Goal: Task Accomplishment & Management: Use online tool/utility

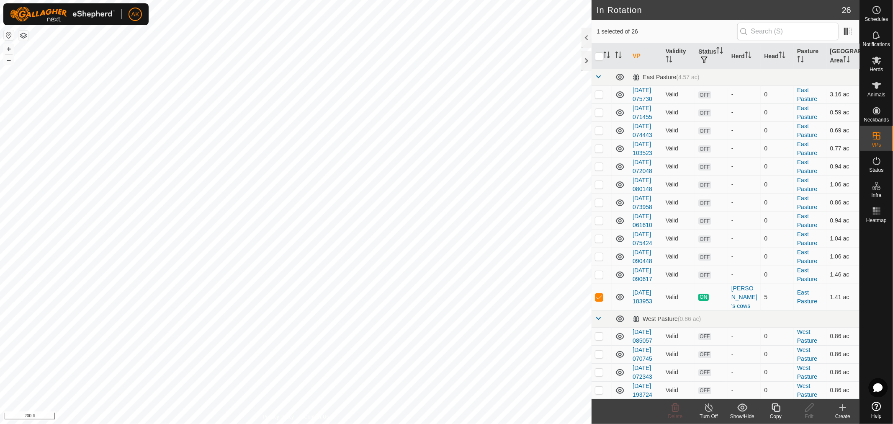
click at [775, 411] on icon at bounding box center [776, 407] width 8 height 8
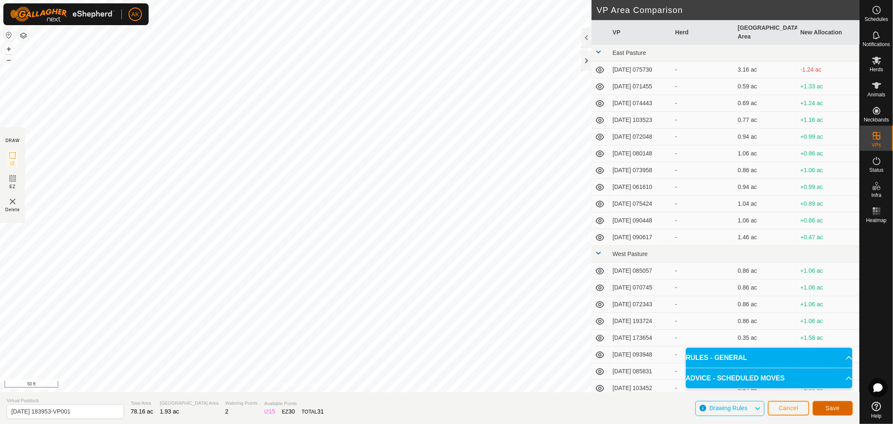
click at [835, 409] on span "Save" at bounding box center [833, 407] width 14 height 7
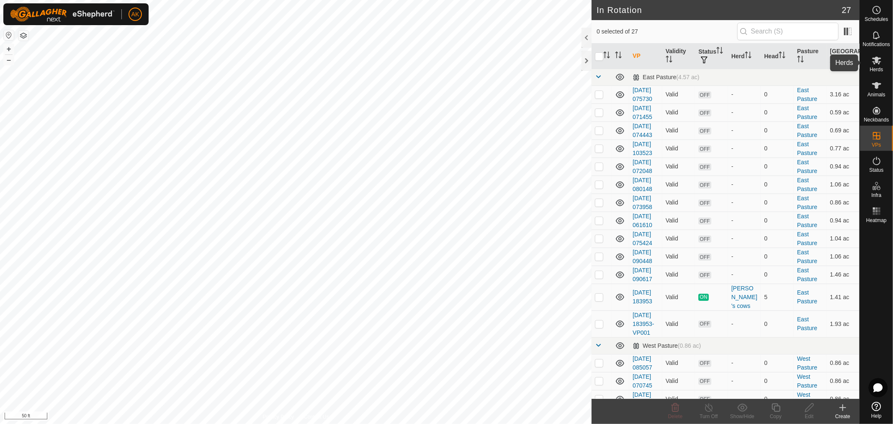
drag, startPoint x: 874, startPoint y: 67, endPoint x: 875, endPoint y: 74, distance: 6.4
click at [875, 70] on span "Herds" at bounding box center [876, 69] width 13 height 5
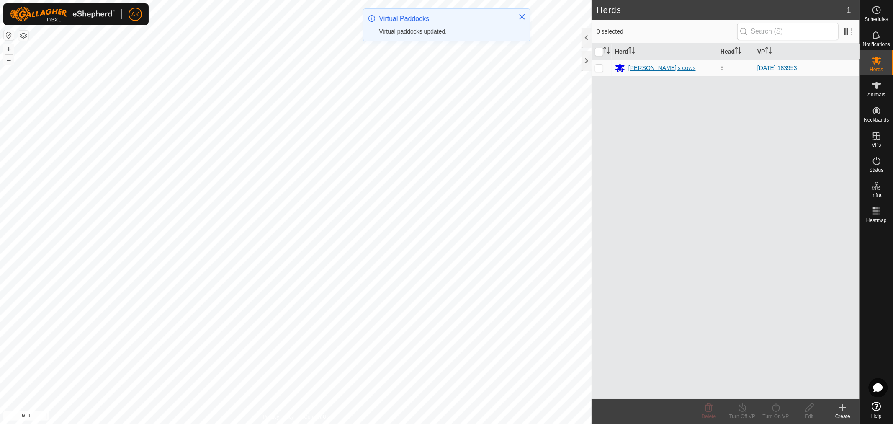
click at [652, 65] on div "[PERSON_NAME]'s cows" at bounding box center [662, 68] width 67 height 9
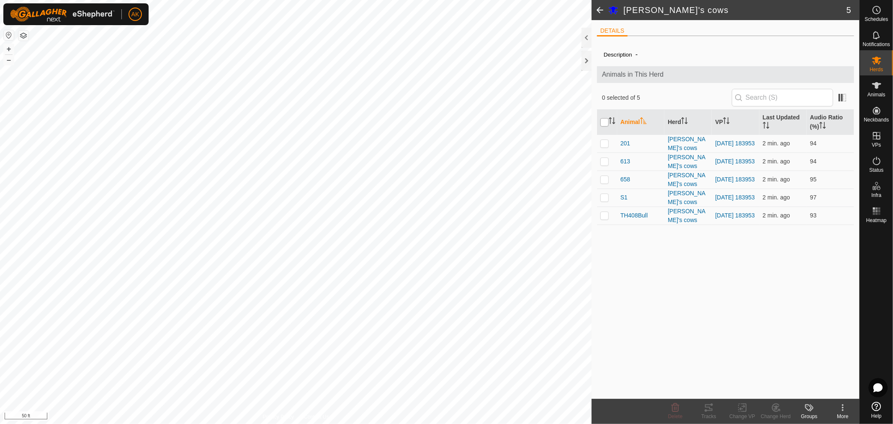
click at [603, 121] on input "checkbox" at bounding box center [604, 122] width 8 height 8
checkbox input "true"
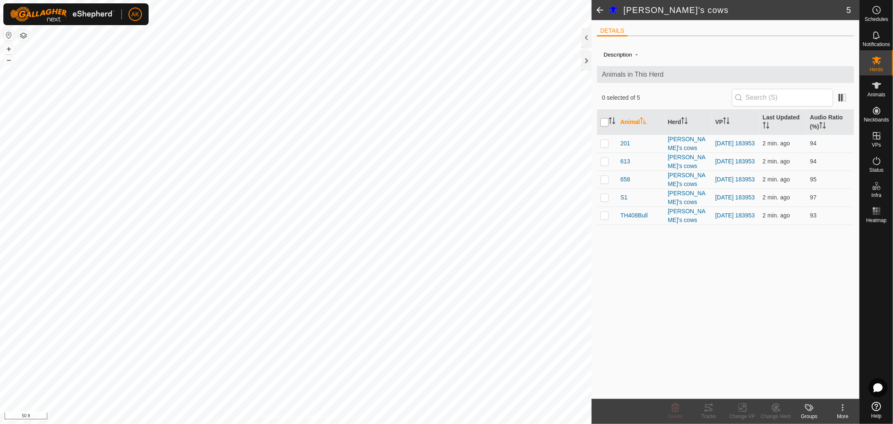
checkbox input "true"
click at [742, 412] on icon at bounding box center [742, 407] width 10 height 10
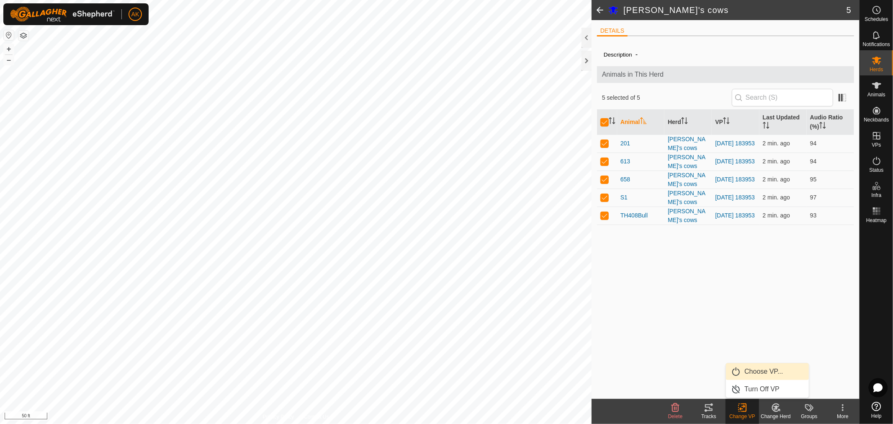
click at [767, 373] on link "Choose VP..." at bounding box center [767, 371] width 83 height 17
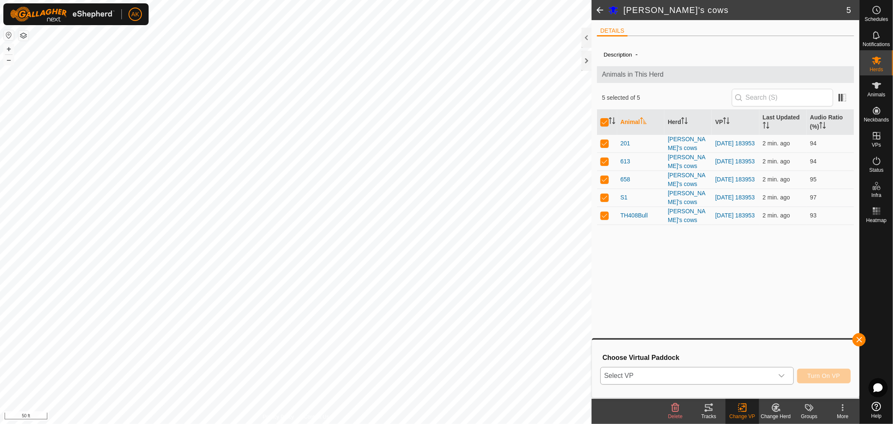
click at [784, 375] on icon "dropdown trigger" at bounding box center [781, 375] width 7 height 7
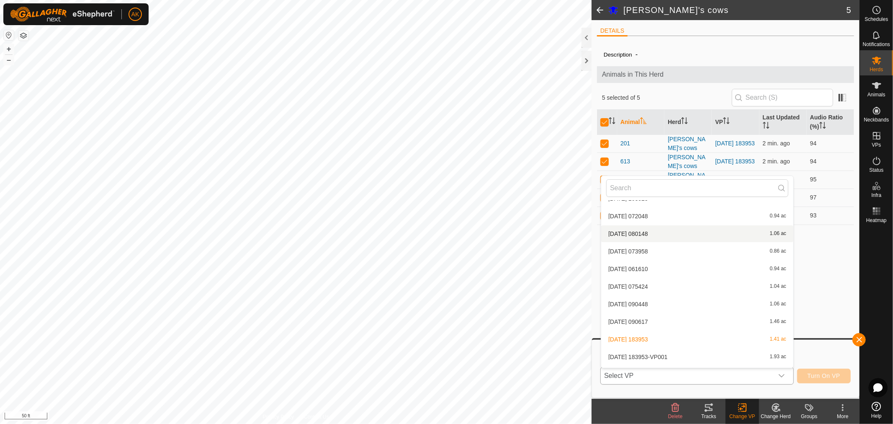
scroll to position [93, 0]
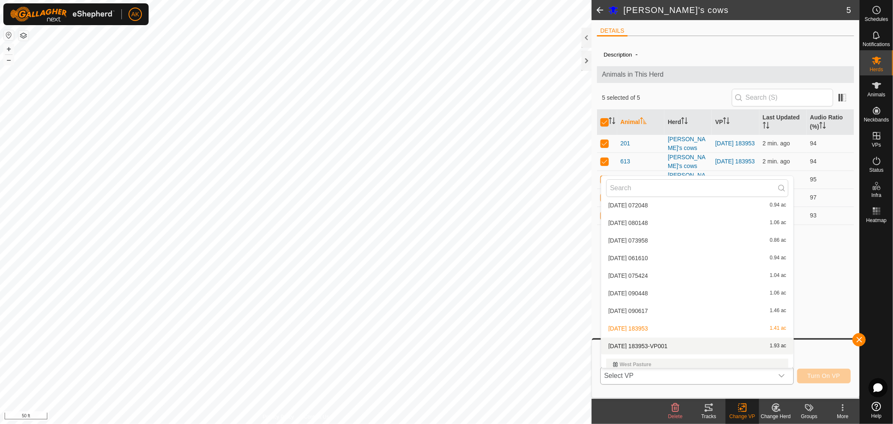
click at [695, 347] on li "[DATE] 183953-VP001 1.93 ac" at bounding box center [697, 346] width 192 height 17
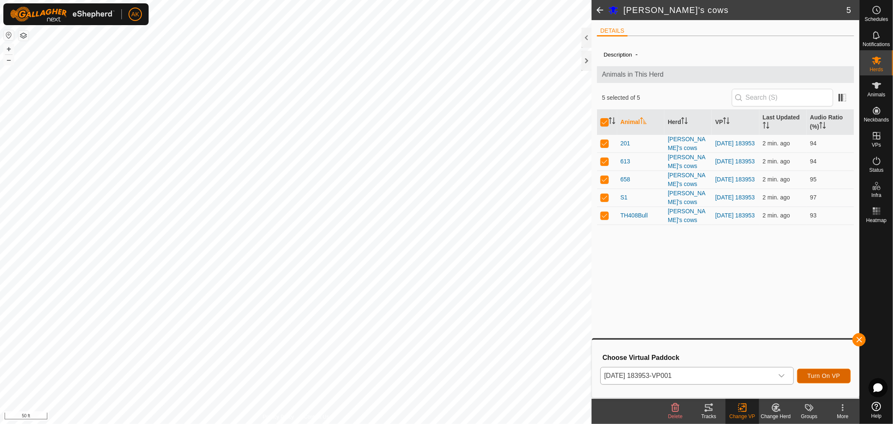
click at [838, 376] on span "Turn On VP" at bounding box center [824, 375] width 33 height 7
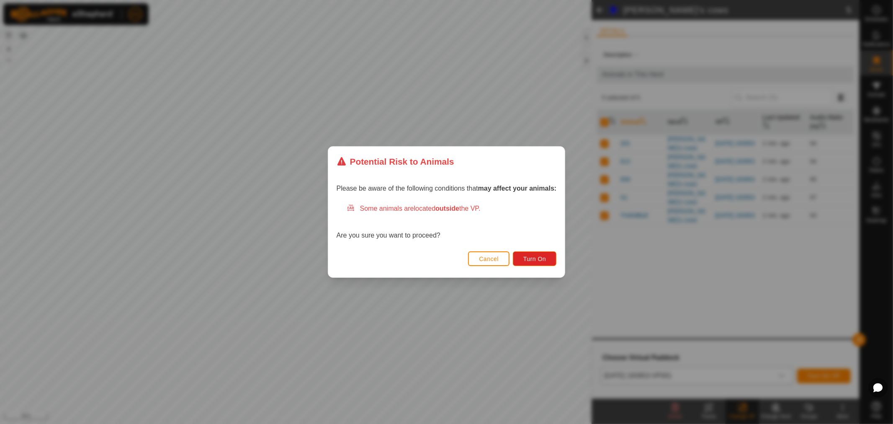
click at [492, 254] on button "Cancel" at bounding box center [488, 258] width 41 height 15
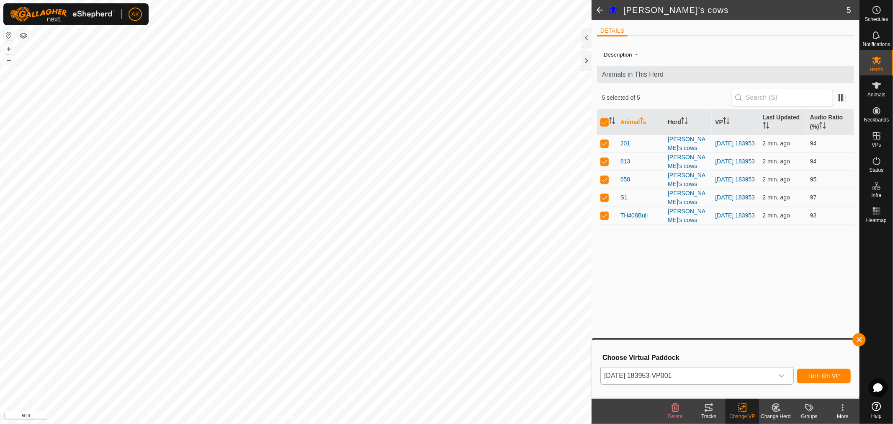
click at [786, 379] on div "dropdown trigger" at bounding box center [781, 375] width 17 height 17
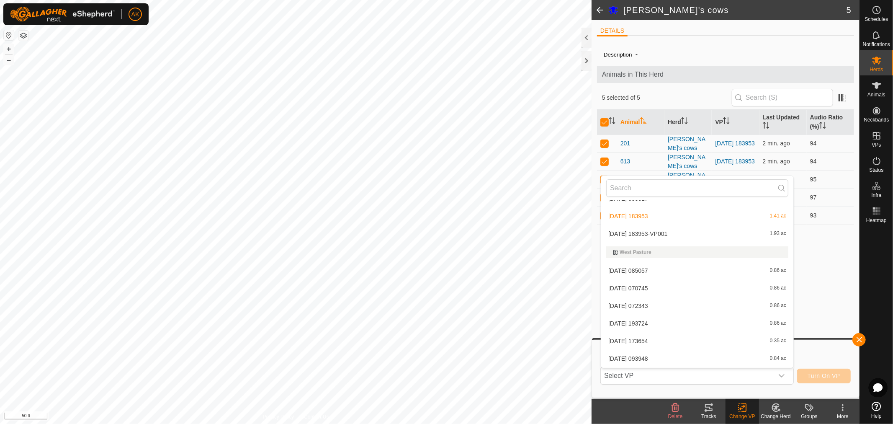
scroll to position [158, 0]
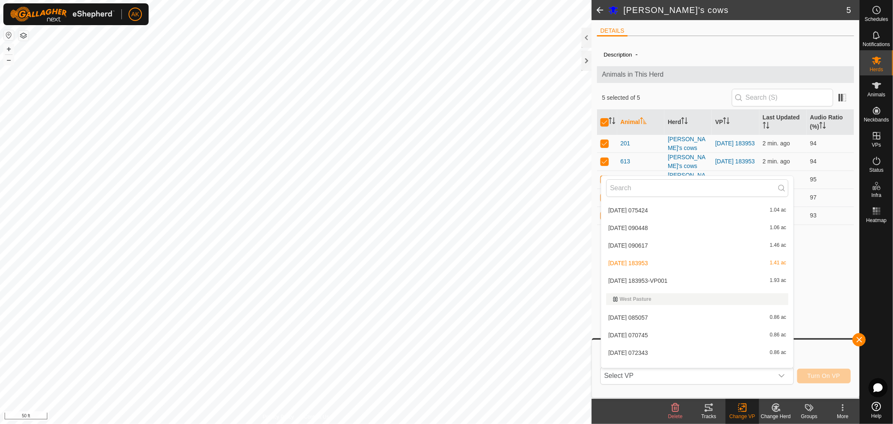
click at [669, 279] on li "[DATE] 183953-VP001 1.93 ac" at bounding box center [697, 280] width 192 height 17
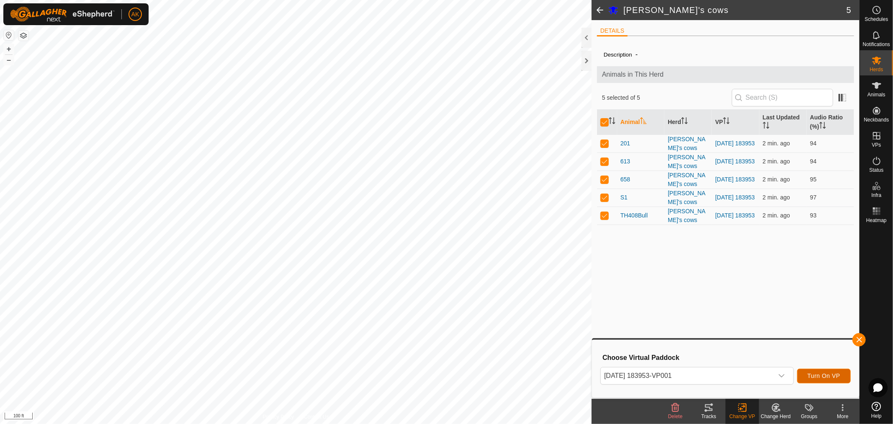
click at [834, 379] on span "Turn On VP" at bounding box center [824, 375] width 33 height 7
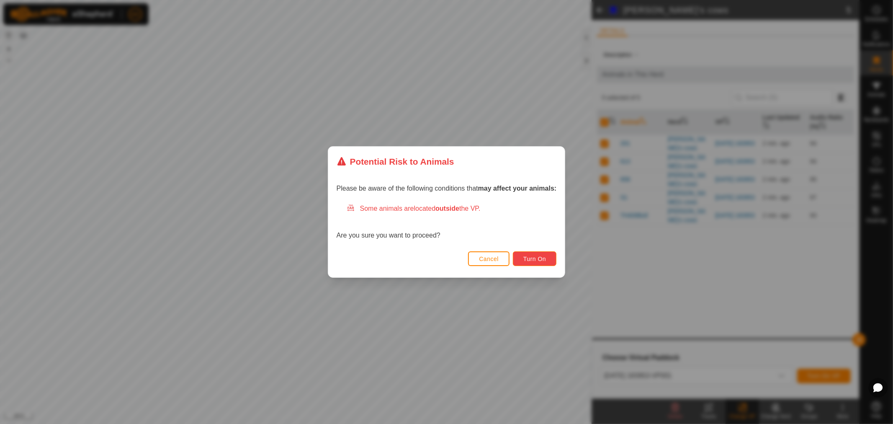
click at [531, 257] on span "Turn On" at bounding box center [534, 258] width 23 height 7
